Goal: Information Seeking & Learning: Learn about a topic

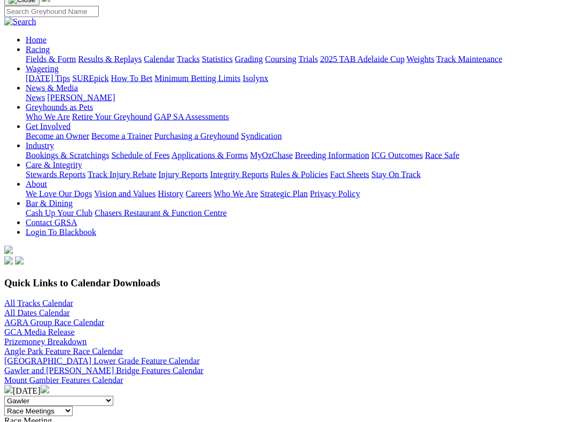
scroll to position [125, 0]
click at [49, 361] on img at bounding box center [45, 388] width 9 height 9
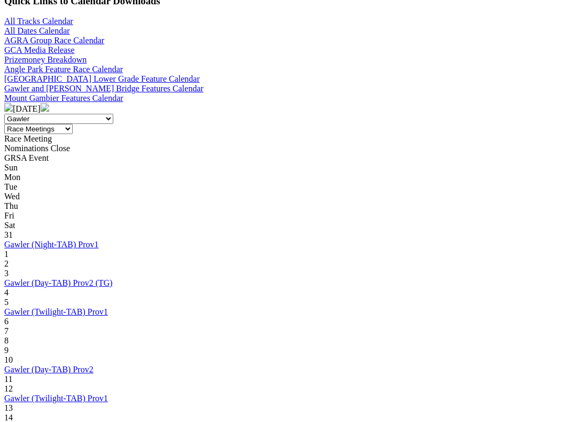
scroll to position [406, 3]
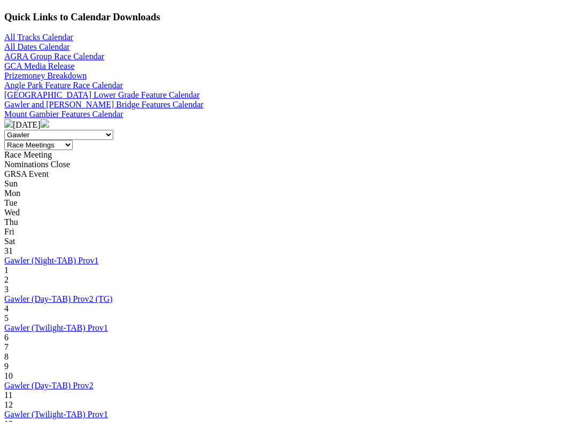
scroll to position [406, 3]
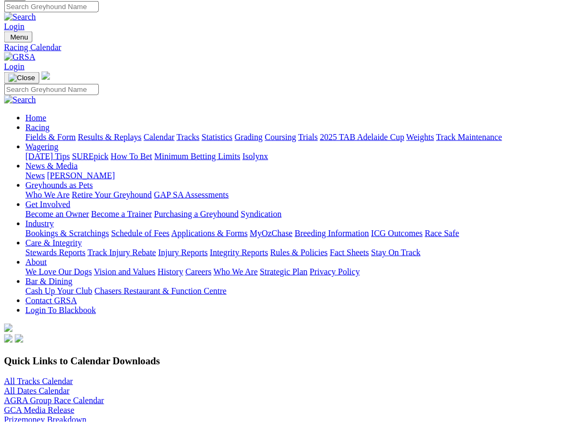
scroll to position [48, 5]
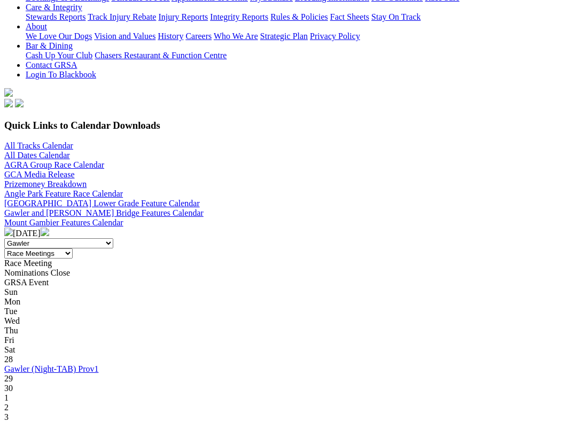
scroll to position [282, 0]
